Goal: Find contact information: Find contact information

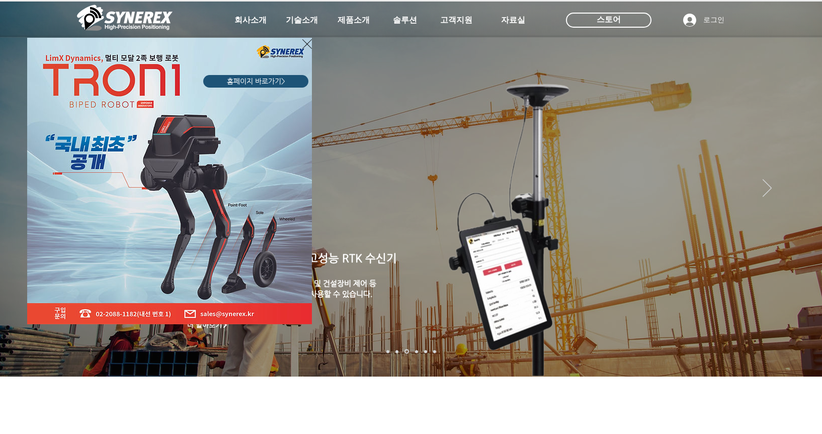
click at [304, 42] on icon "사이트로 돌아가기" at bounding box center [307, 44] width 10 height 13
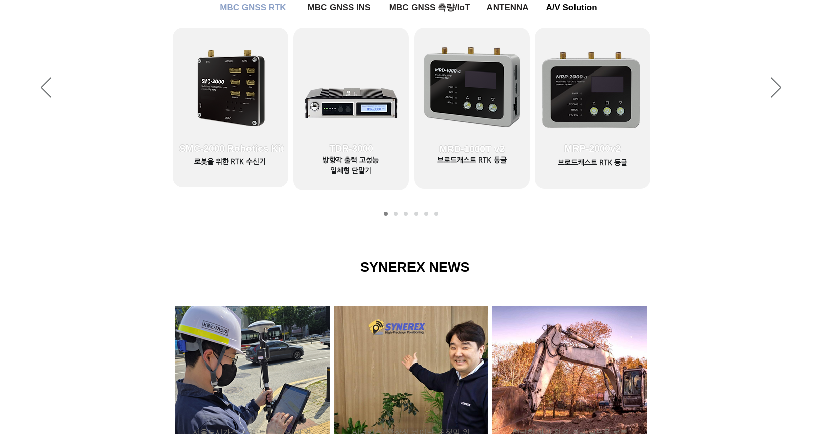
scroll to position [755, 0]
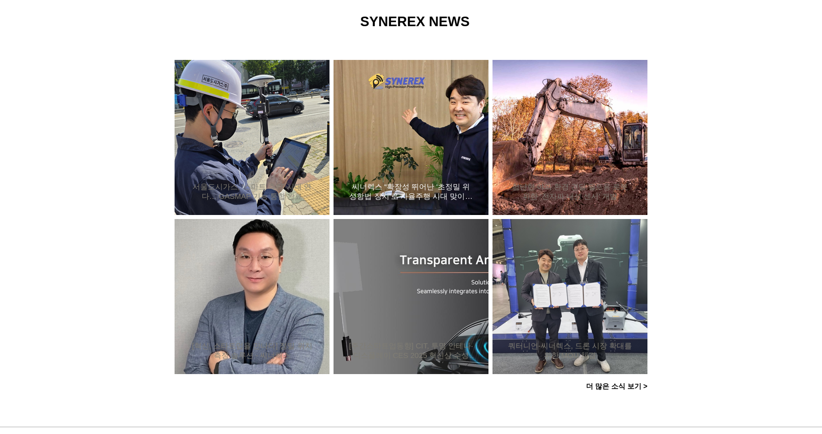
click at [442, 150] on div "씨너렉스 “확장성 뛰어난 ‘초정밀 위성항법 장치’로 자율주행 시대 맞이할 것”" at bounding box center [411, 137] width 128 height 131
click at [436, 193] on h2 "씨너렉스 “확장성 뛰어난 ‘초정밀 위성항법 장치’로 자율주행 시대 맞이할 것”" at bounding box center [411, 191] width 125 height 19
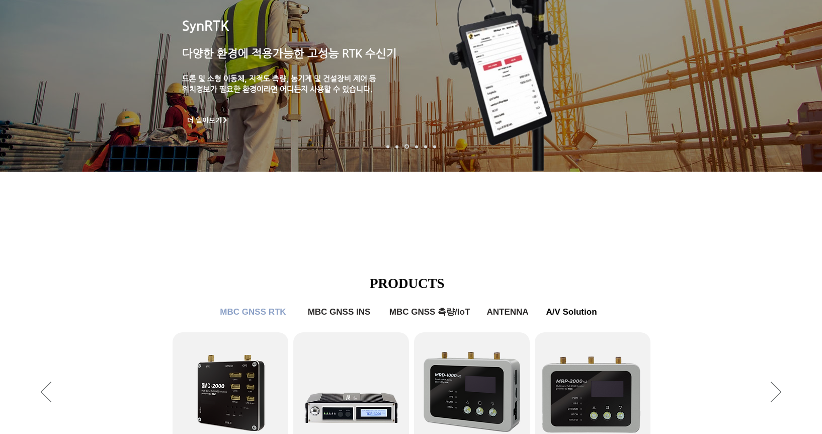
scroll to position [0, 0]
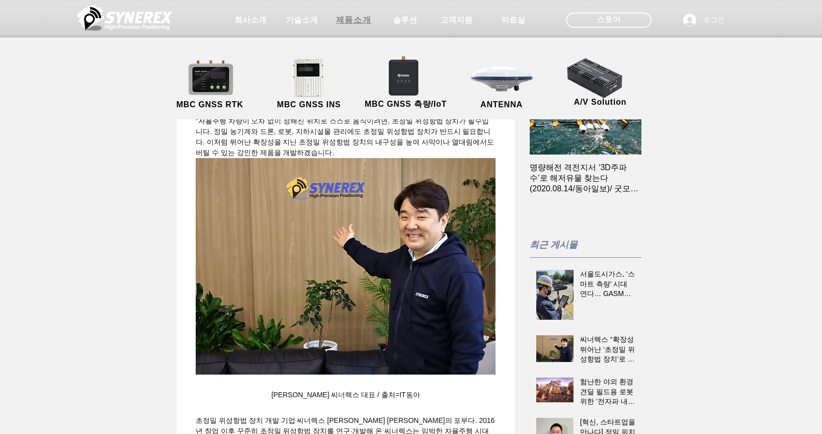
click at [340, 24] on span "제품소개" at bounding box center [353, 20] width 35 height 11
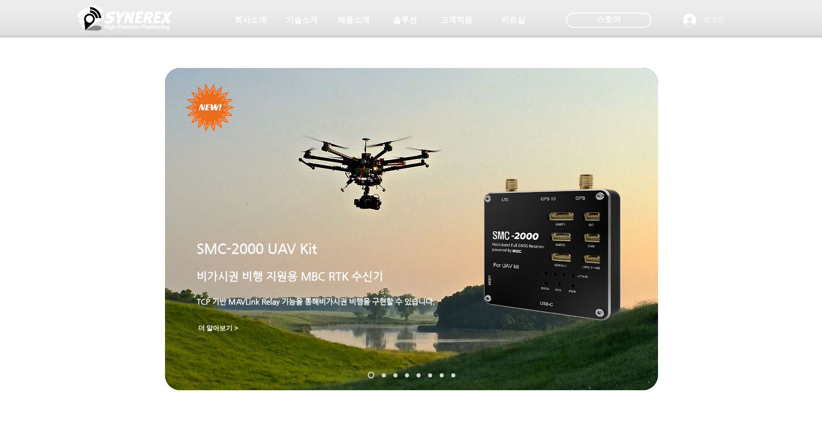
click at [385, 374] on link "SynRTK" at bounding box center [384, 375] width 4 height 4
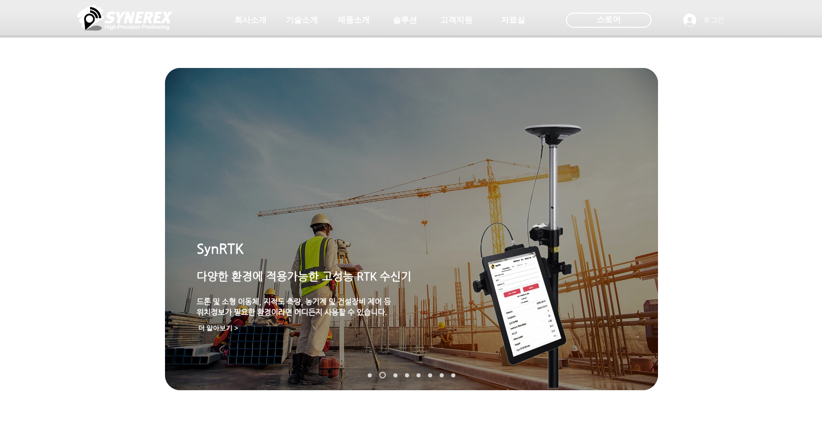
click at [395, 374] on link "MGI-2000" at bounding box center [395, 375] width 4 height 4
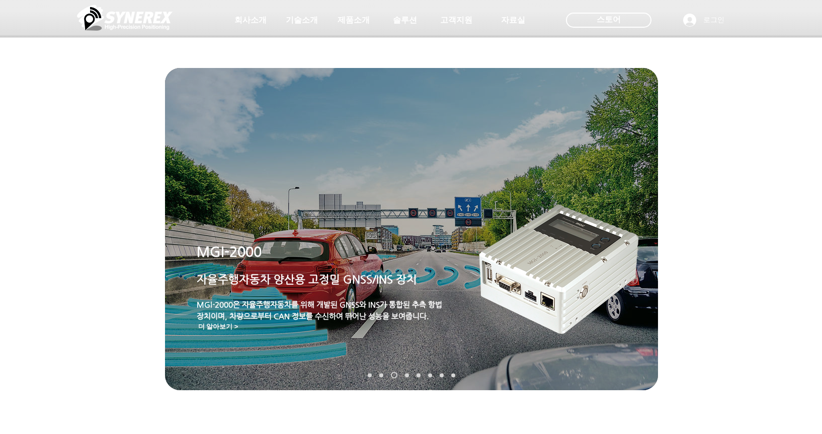
click at [406, 373] on link "MRP-2000" at bounding box center [407, 375] width 4 height 4
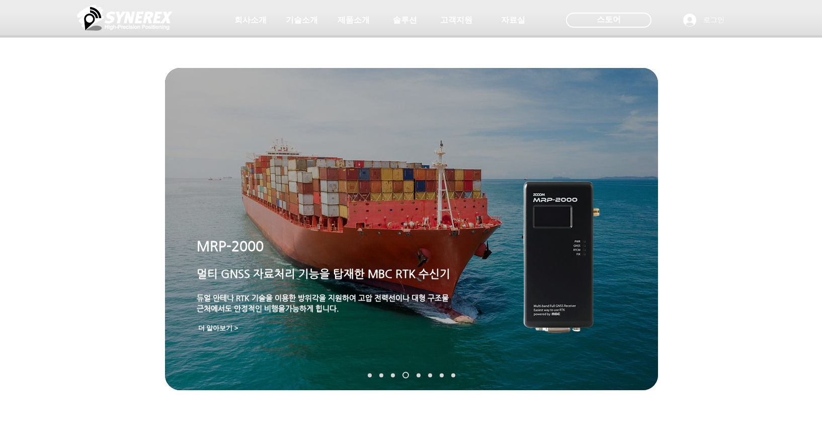
click at [419, 373] on link "TDR-3000" at bounding box center [419, 375] width 4 height 4
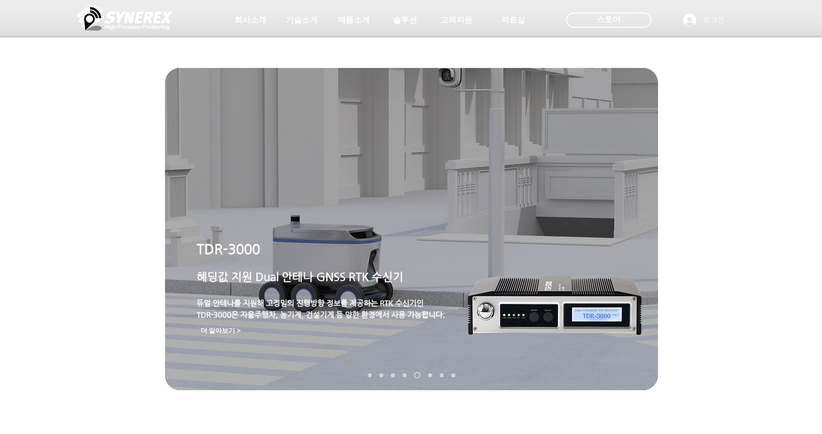
click at [430, 374] on link "MDU-2000" at bounding box center [430, 375] width 4 height 4
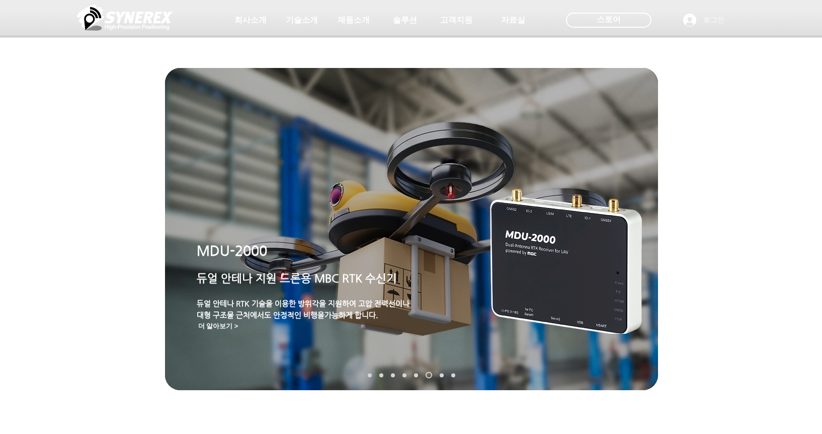
click at [441, 374] on link "TDR-2000" at bounding box center [442, 375] width 4 height 4
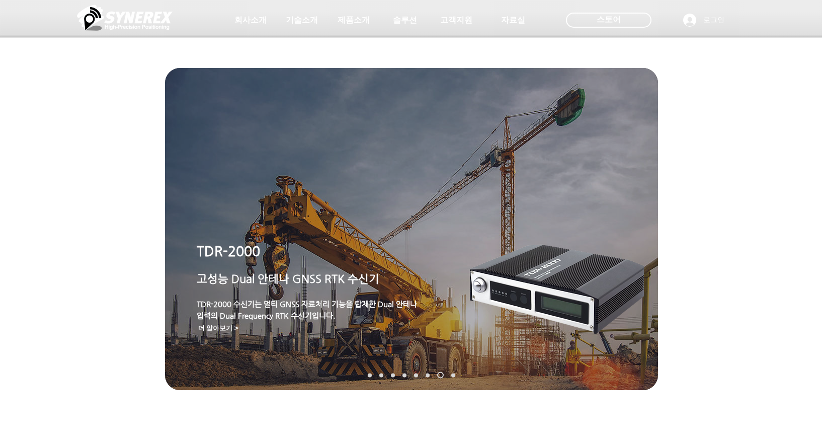
click at [454, 373] on link "TDR-1000T" at bounding box center [453, 375] width 4 height 4
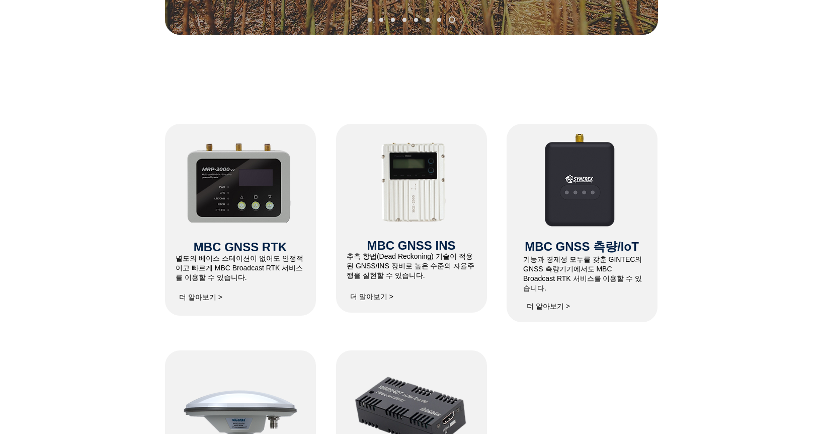
scroll to position [352, 0]
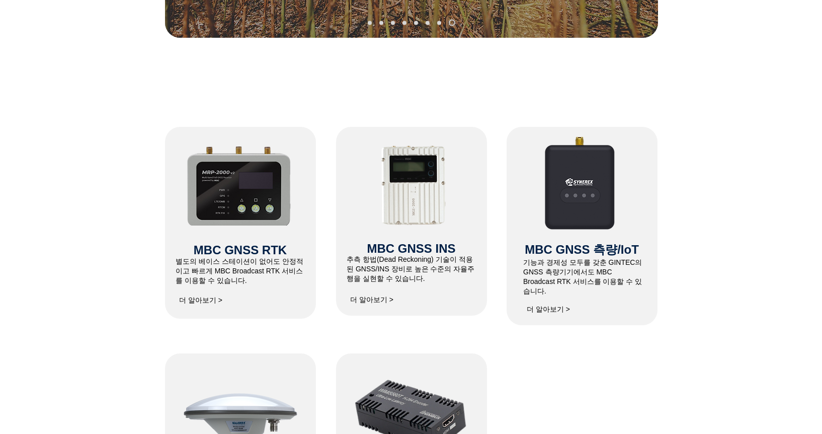
click at [191, 299] on span "더 알아보기 >" at bounding box center [200, 300] width 43 height 9
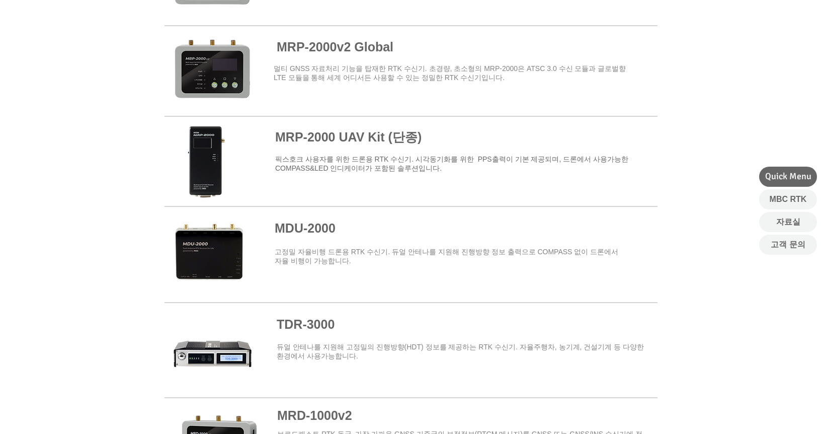
scroll to position [1056, 0]
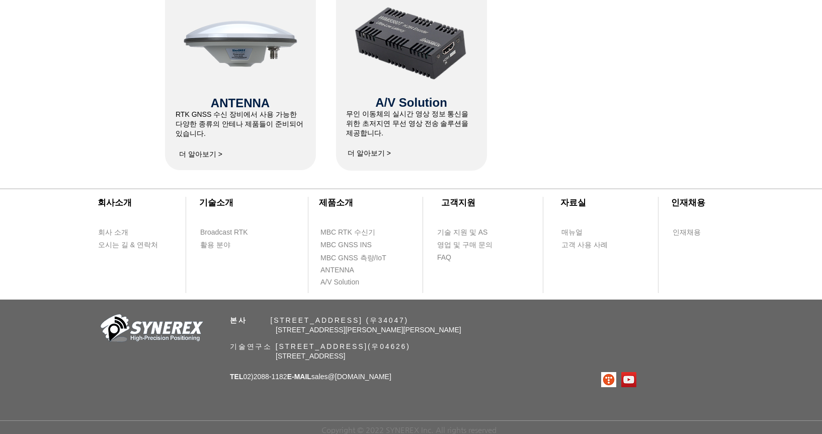
scroll to position [352, 0]
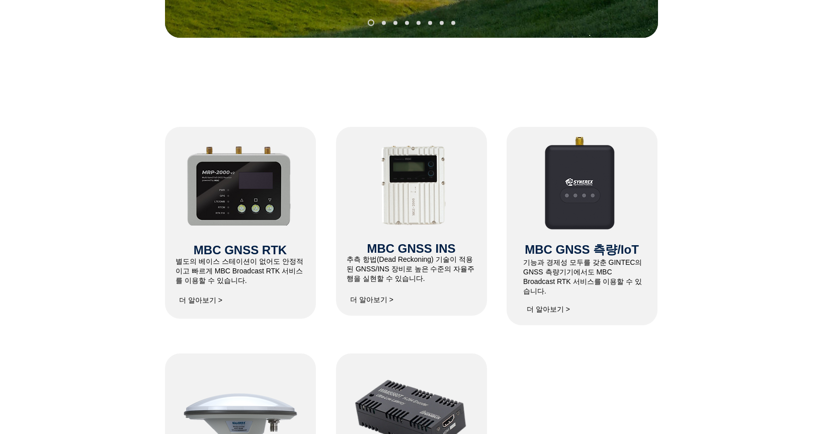
click at [552, 206] on img at bounding box center [581, 182] width 139 height 121
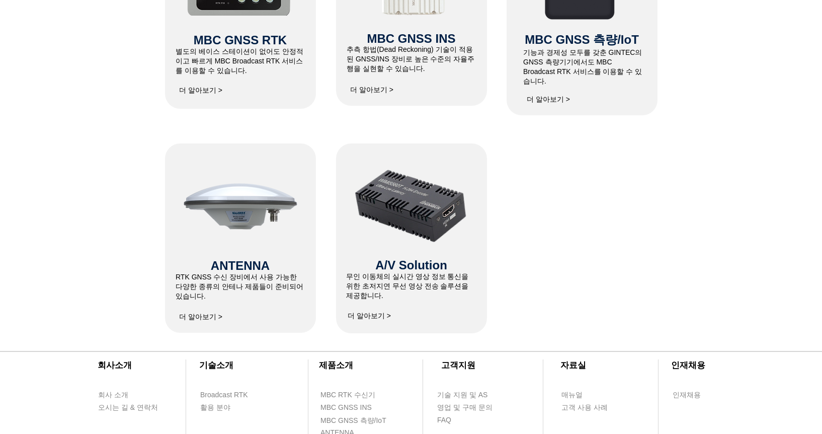
scroll to position [453, 0]
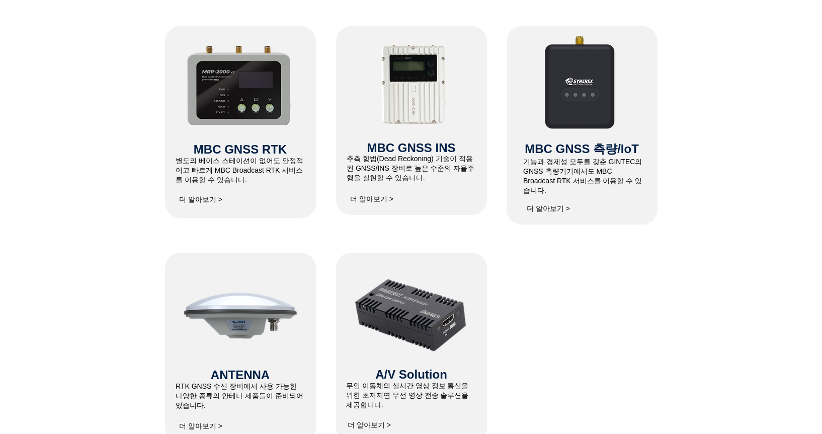
click at [544, 204] on span "더 알아보기 >" at bounding box center [548, 208] width 43 height 9
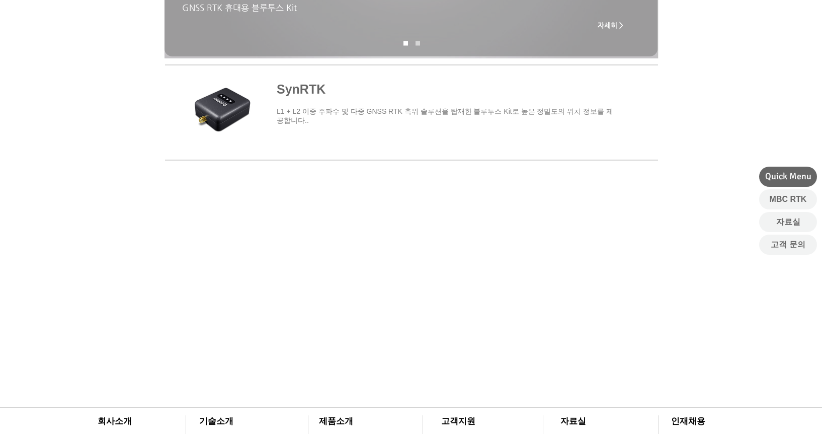
scroll to position [453, 0]
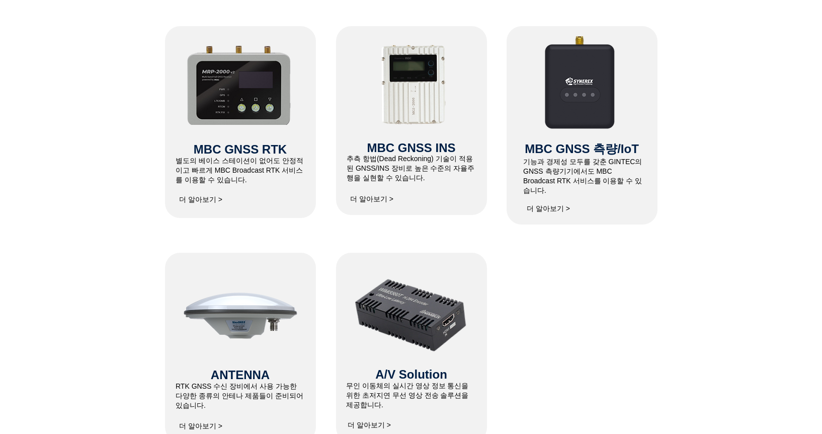
click at [376, 198] on span "더 알아보기 >" at bounding box center [371, 199] width 43 height 9
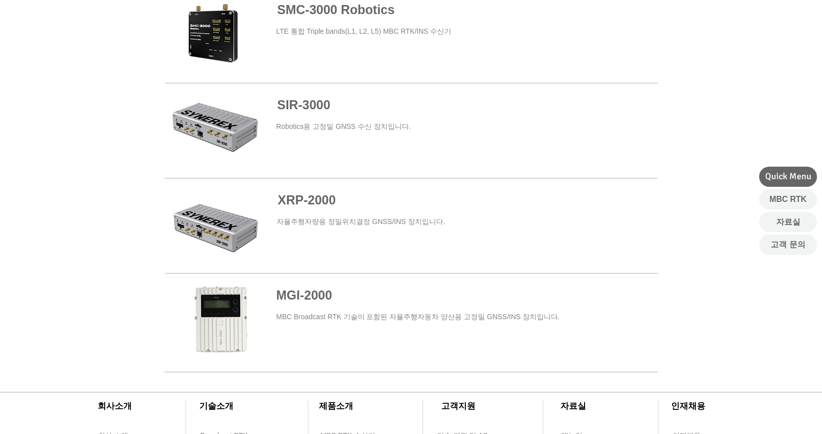
scroll to position [654, 0]
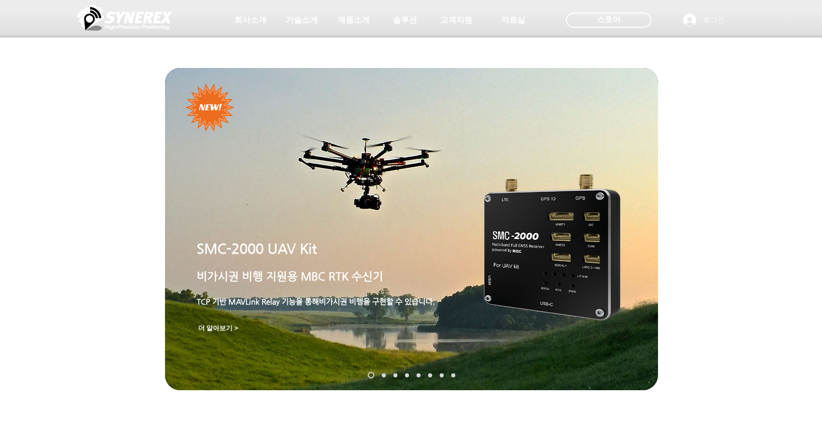
click at [129, 20] on img at bounding box center [125, 18] width 96 height 30
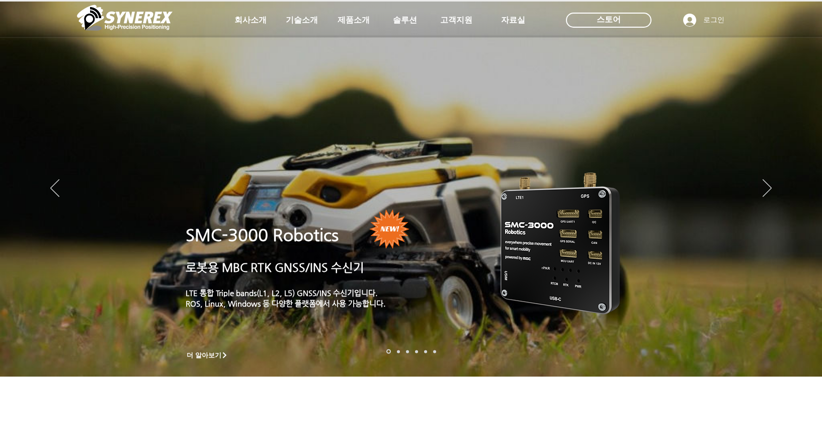
click at [148, 18] on img at bounding box center [125, 18] width 96 height 30
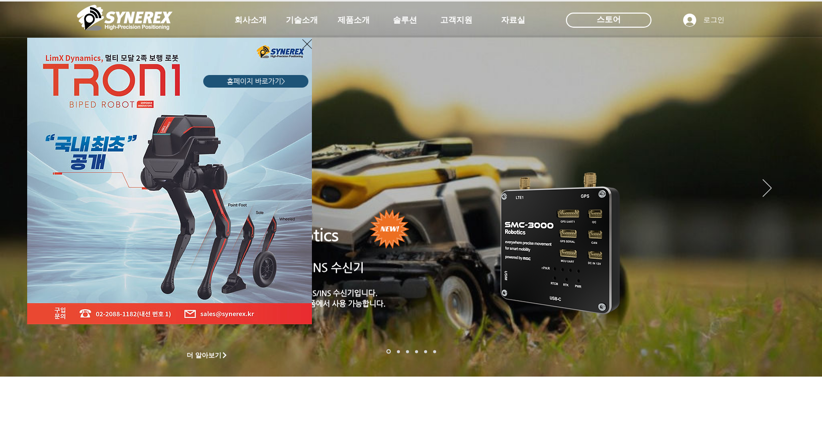
click at [222, 78] on link "홈페이지 바로가기>" at bounding box center [255, 81] width 105 height 13
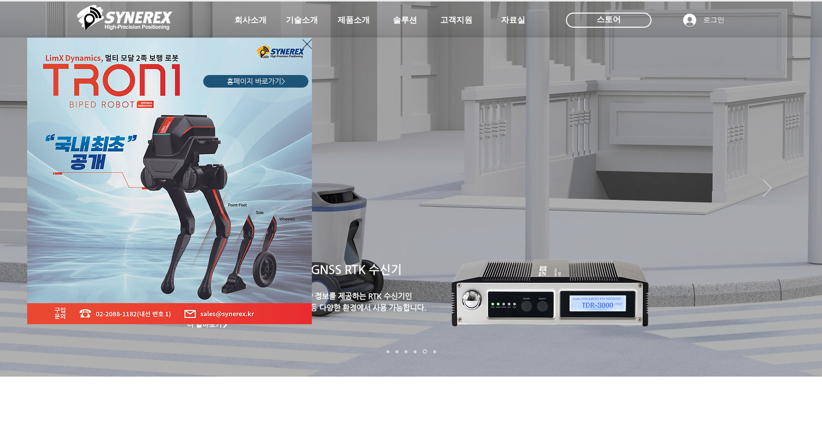
click at [240, 81] on span "홈페이지 바로가기>" at bounding box center [256, 81] width 58 height 10
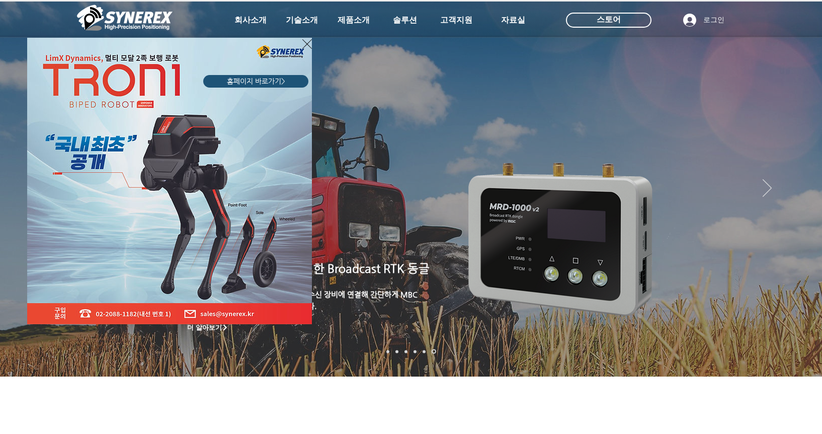
click at [631, 19] on div "LimX Dinamics" at bounding box center [411, 217] width 822 height 434
click at [601, 20] on div "LimX Dinamics" at bounding box center [411, 217] width 822 height 434
click at [614, 20] on div "LimX Dinamics" at bounding box center [411, 217] width 822 height 434
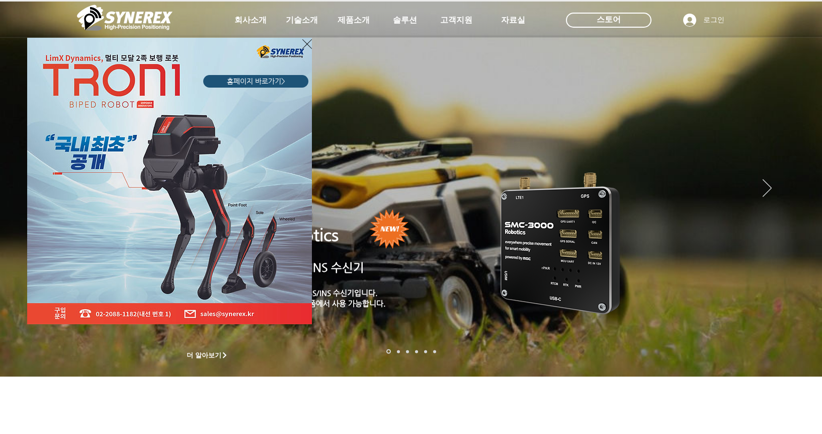
click at [256, 137] on img "LimX Dinamics" at bounding box center [169, 181] width 285 height 286
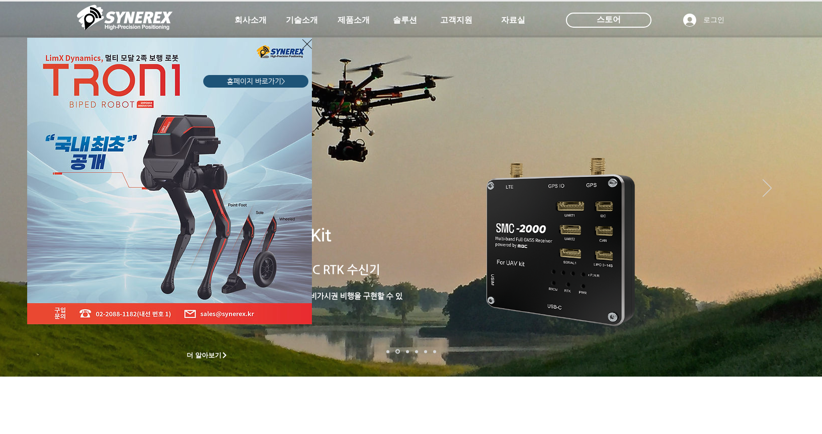
click at [307, 41] on icon "사이트로 돌아가기" at bounding box center [307, 44] width 10 height 13
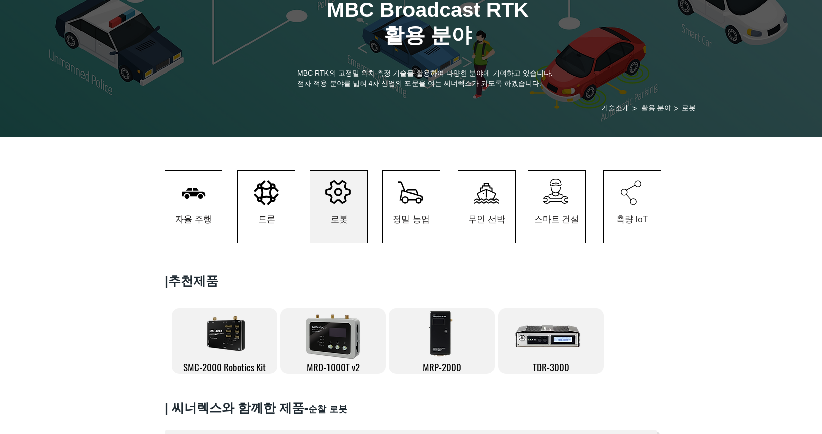
scroll to position [151, 0]
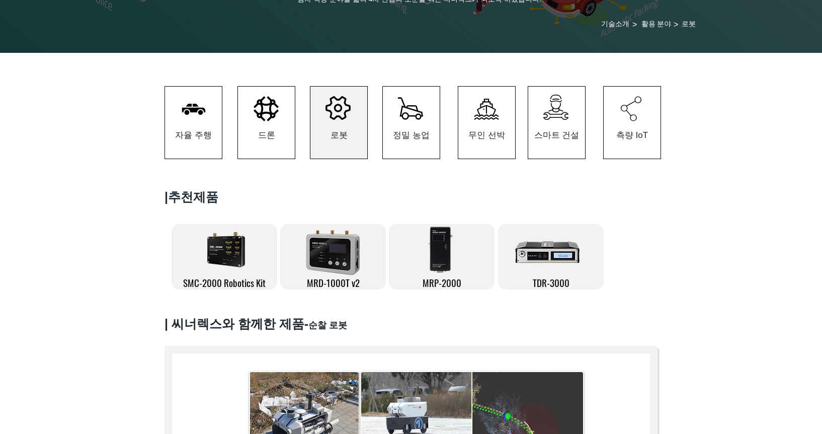
click at [340, 112] on icon "#comp-kzbiihmw1 svg [data-color="1"] {fill: #000000;}" at bounding box center [337, 108] width 25 height 24
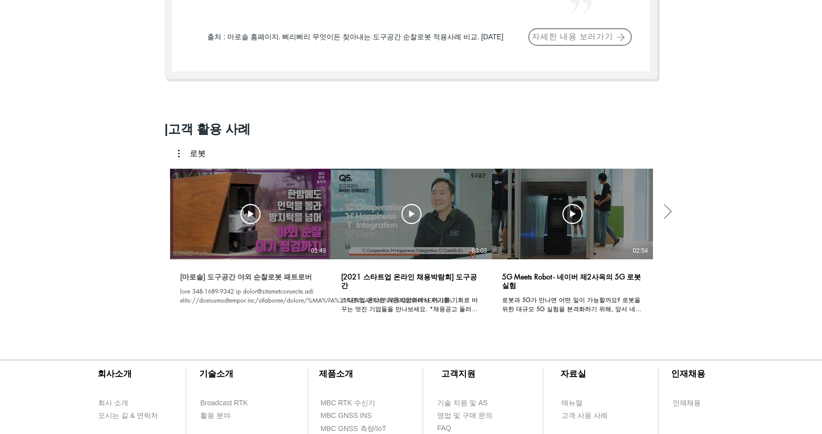
scroll to position [855, 0]
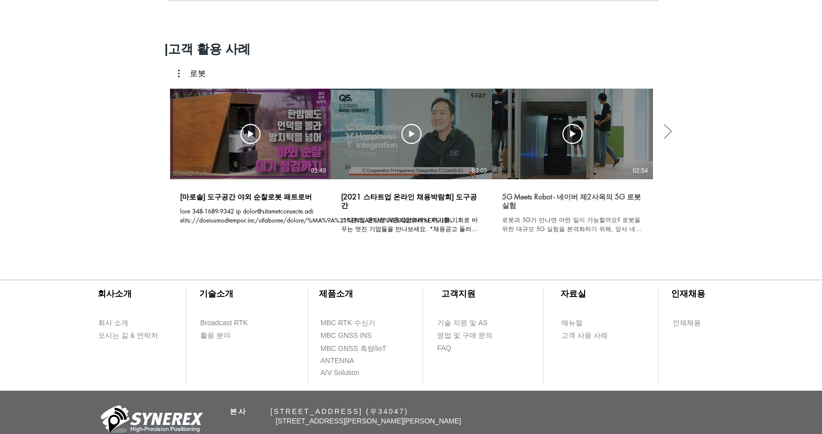
click at [526, 200] on h3 "5G Meets Robot - 네이버 제2사옥의 5G 로봇 실험" at bounding box center [572, 200] width 141 height 19
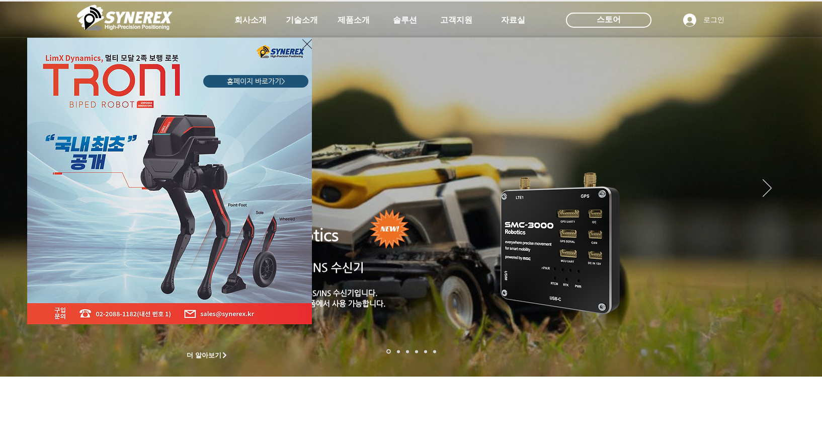
click at [279, 73] on img "LimX Dinamics" at bounding box center [169, 181] width 285 height 286
click at [276, 83] on span "홈페이지 바로가기>" at bounding box center [256, 81] width 58 height 10
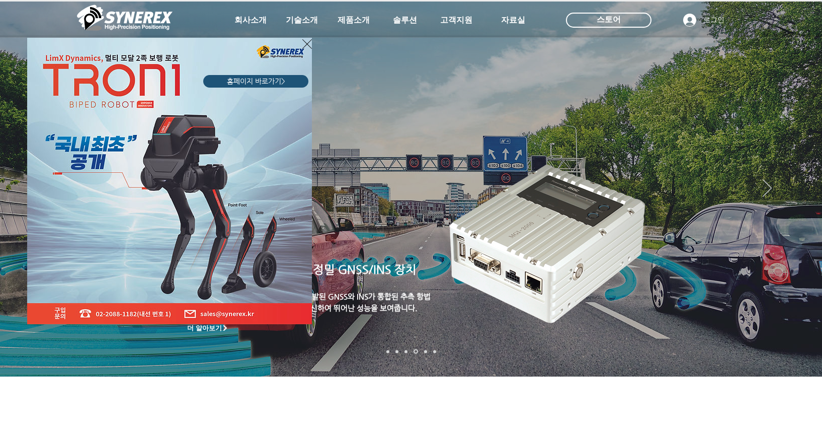
click at [304, 45] on icon "사이트로 돌아가기" at bounding box center [307, 44] width 10 height 13
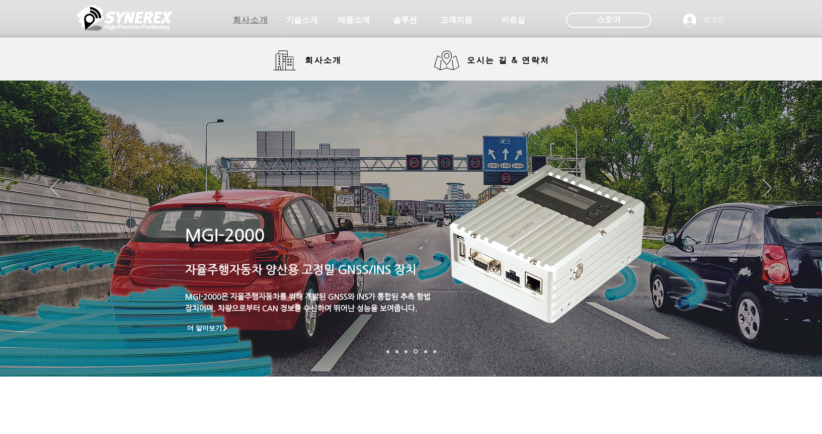
click at [258, 23] on span "회사소개" at bounding box center [250, 20] width 35 height 11
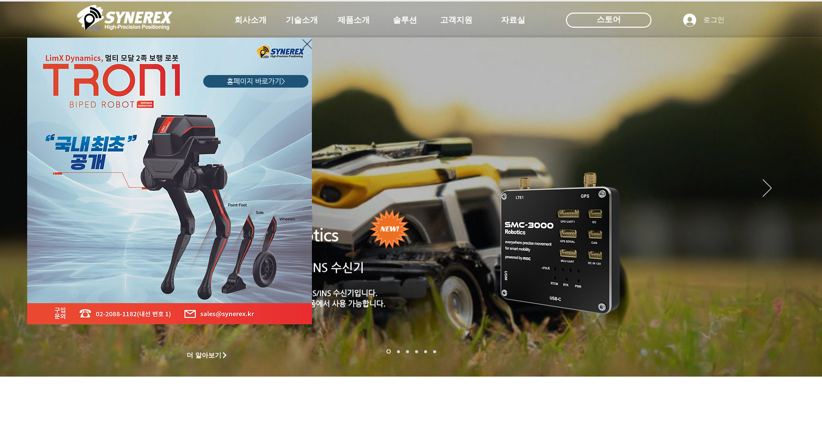
click at [307, 44] on icon "사이트로 돌아가기" at bounding box center [307, 44] width 10 height 10
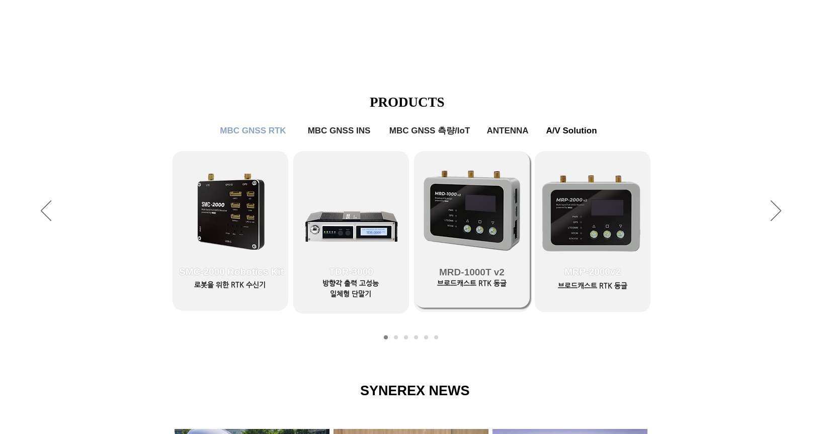
scroll to position [402, 0]
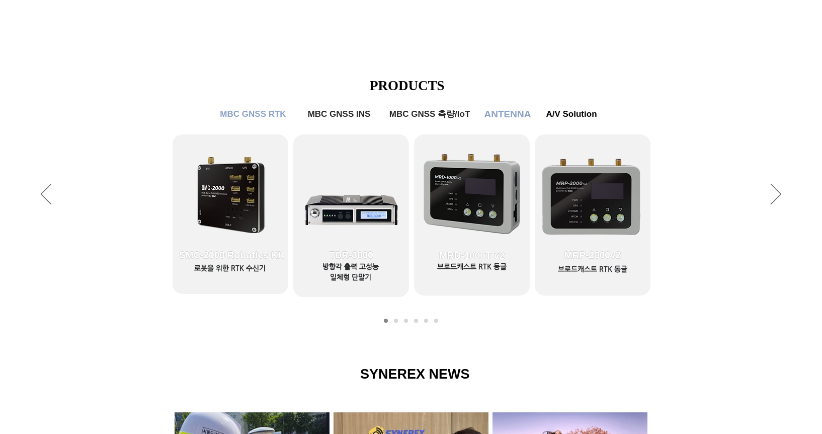
click at [518, 109] on span "ANTENNA" at bounding box center [507, 114] width 47 height 11
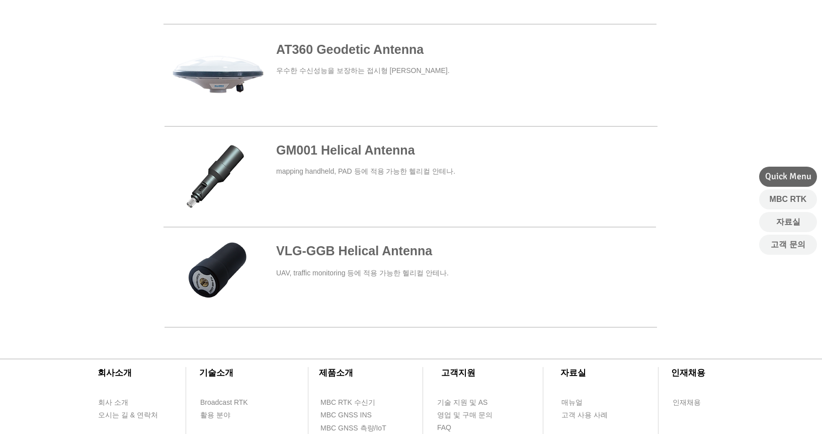
scroll to position [352, 0]
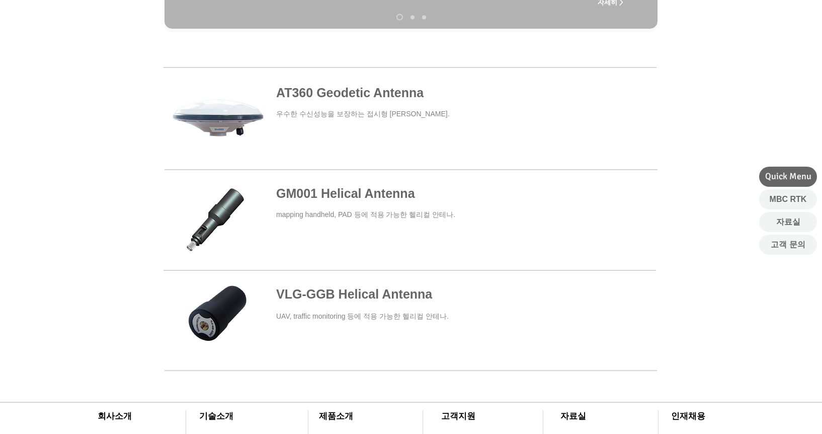
click at [383, 283] on div at bounding box center [411, 325] width 822 height 117
click at [370, 291] on span at bounding box center [410, 322] width 492 height 74
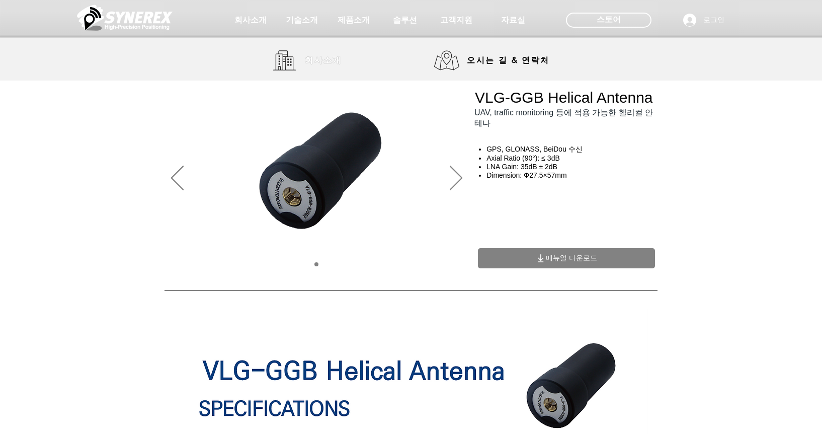
click at [334, 66] on span "회사소개" at bounding box center [323, 60] width 50 height 20
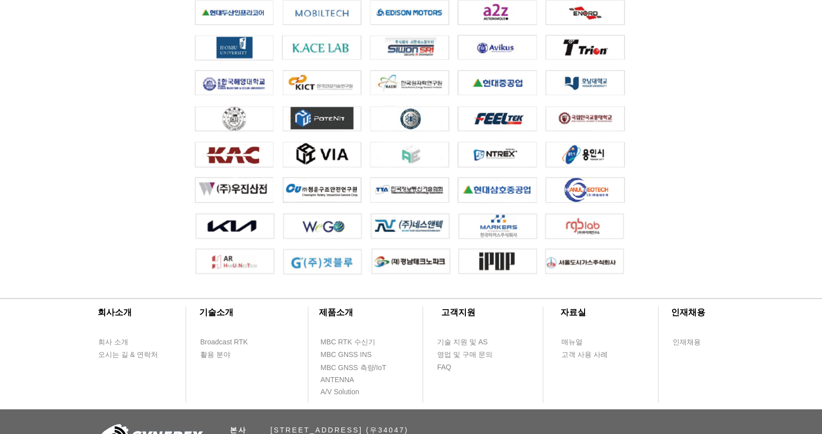
scroll to position [2163, 0]
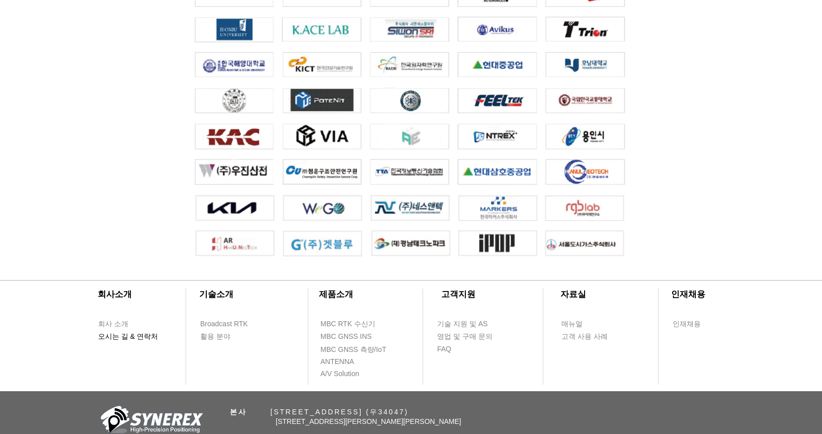
click at [128, 337] on span "오시는 길 & 연락처" at bounding box center [128, 336] width 60 height 10
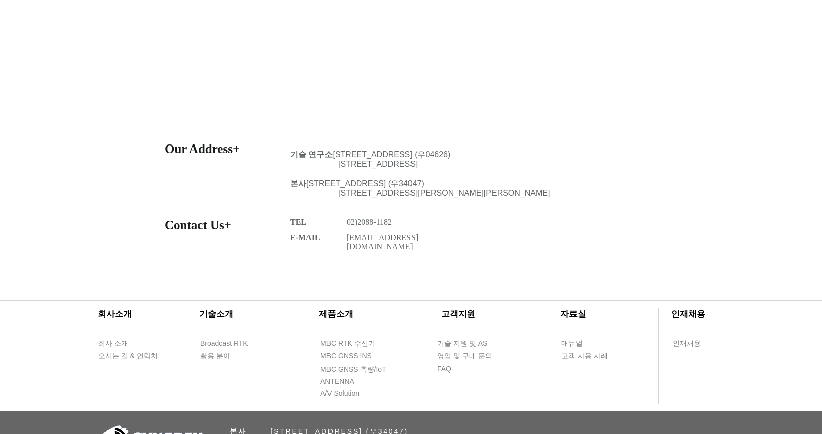
scroll to position [352, 0]
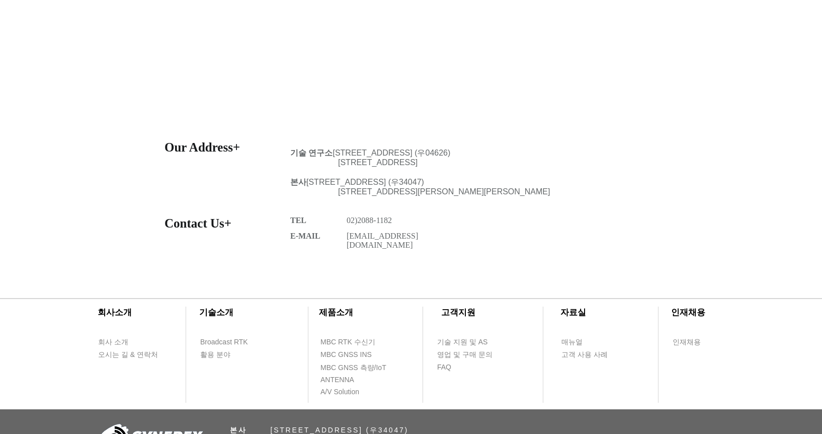
drag, startPoint x: 338, startPoint y: 184, endPoint x: 487, endPoint y: 186, distance: 148.9
click at [424, 186] on span "본사 대전광역시 유성구 유성대로 1689번길 70, 510호 (우34047)" at bounding box center [357, 182] width 134 height 9
copy span "대전광역시 유성구 유성대로 1689번길 70"
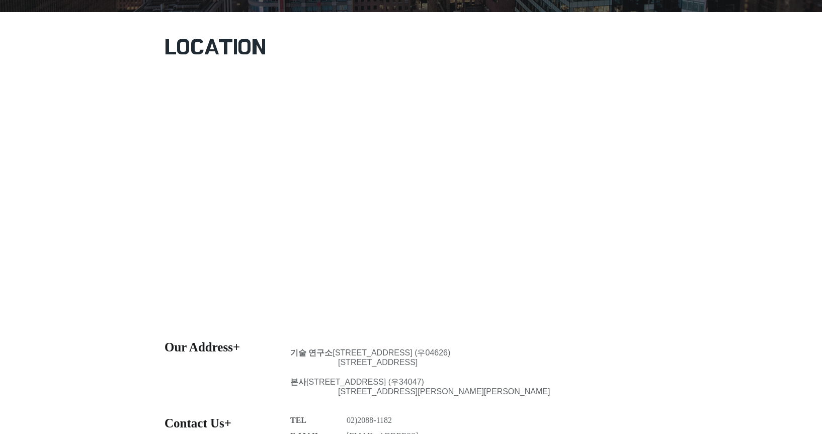
scroll to position [151, 0]
